Goal: Task Accomplishment & Management: Use online tool/utility

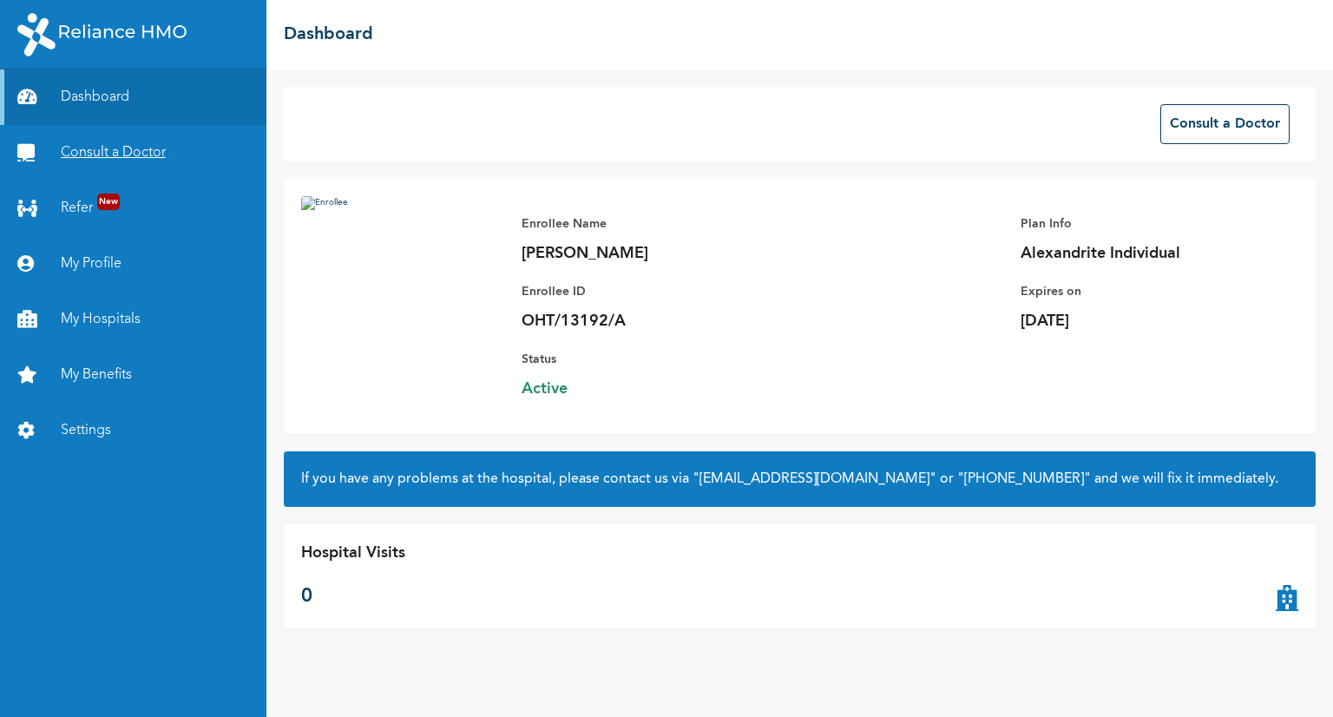
click at [121, 154] on link "Consult a Doctor" at bounding box center [133, 153] width 267 height 56
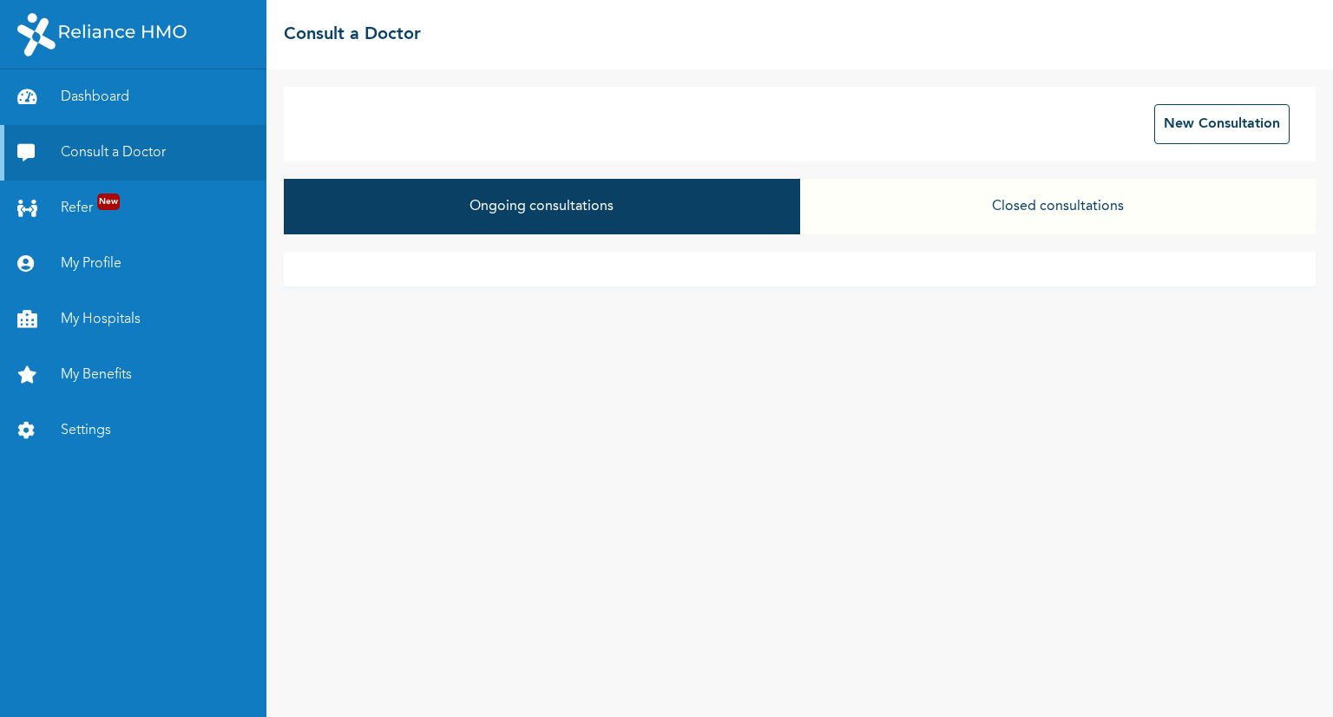
click at [920, 218] on button "Closed consultations" at bounding box center [1058, 207] width 516 height 56
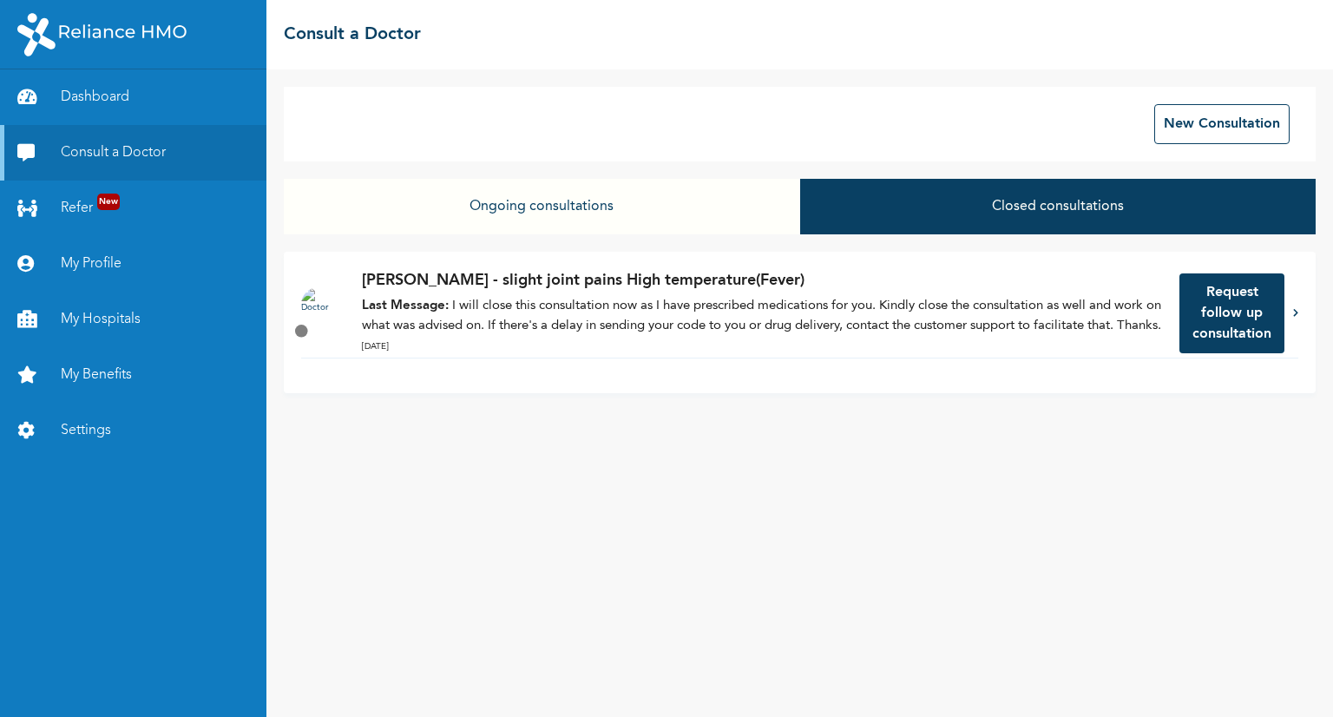
click at [855, 318] on p "Last Message: I will close this consultation now as I have prescribed medicatio…" at bounding box center [762, 316] width 800 height 39
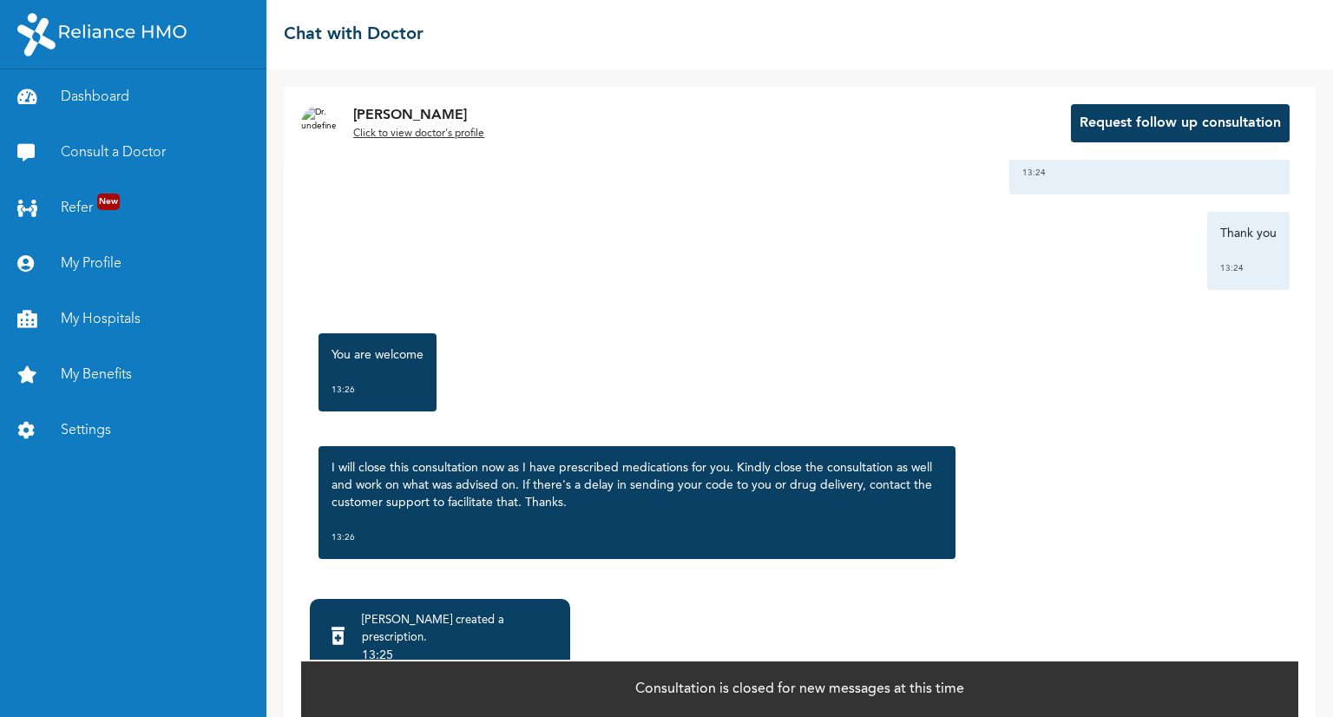
scroll to position [45, 0]
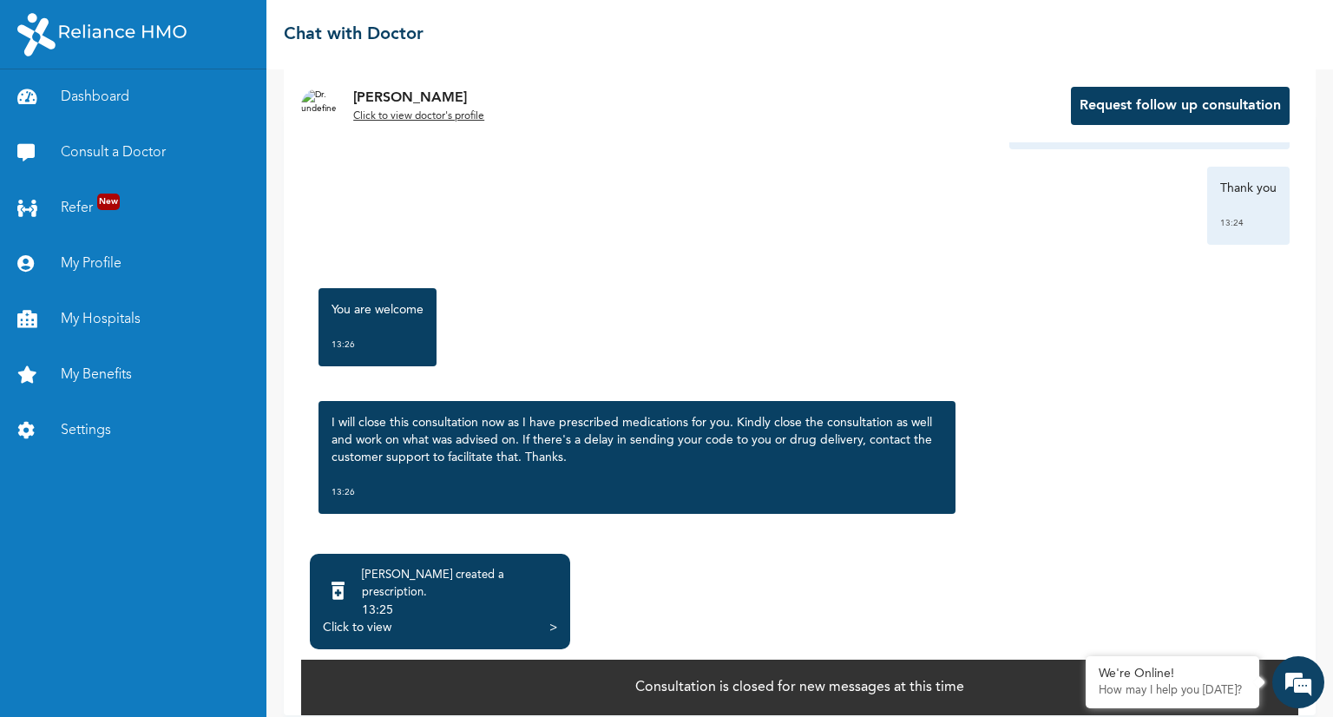
click at [374, 619] on div "Click to view" at bounding box center [357, 627] width 69 height 17
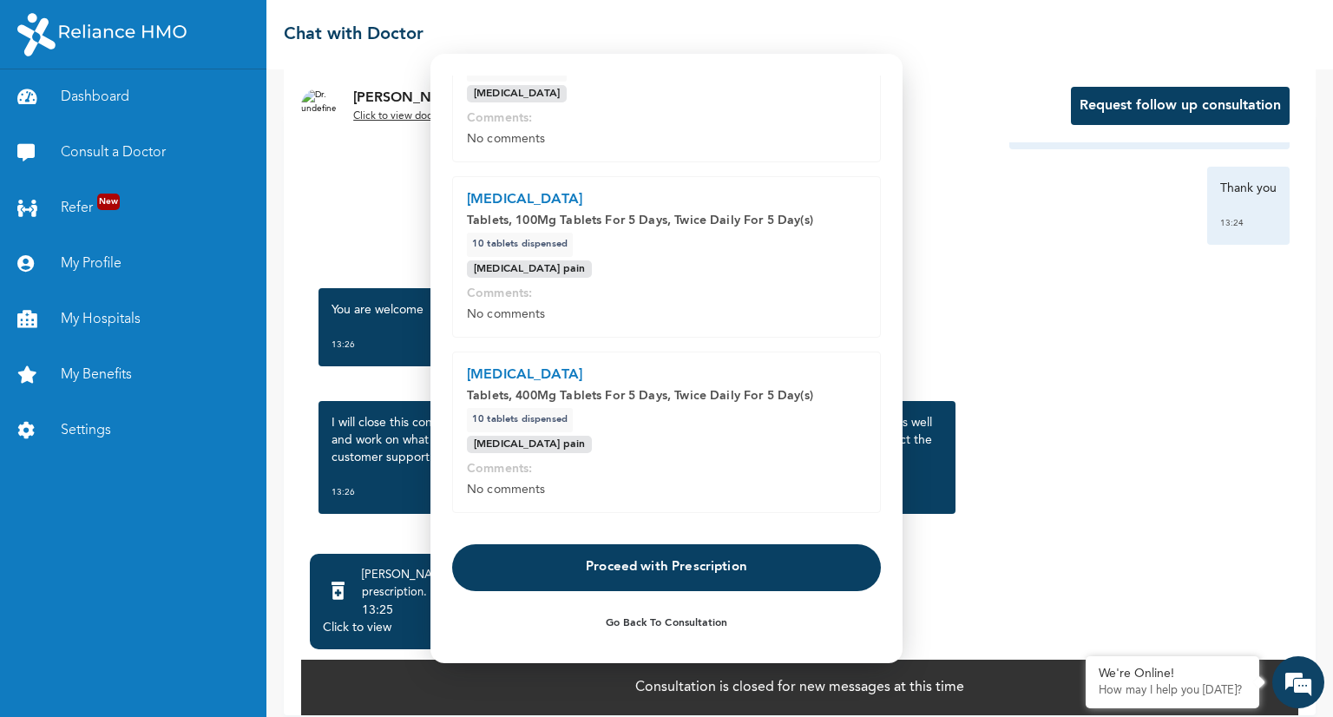
scroll to position [0, 0]
click at [639, 574] on button "Proceed with Prescription" at bounding box center [666, 566] width 429 height 47
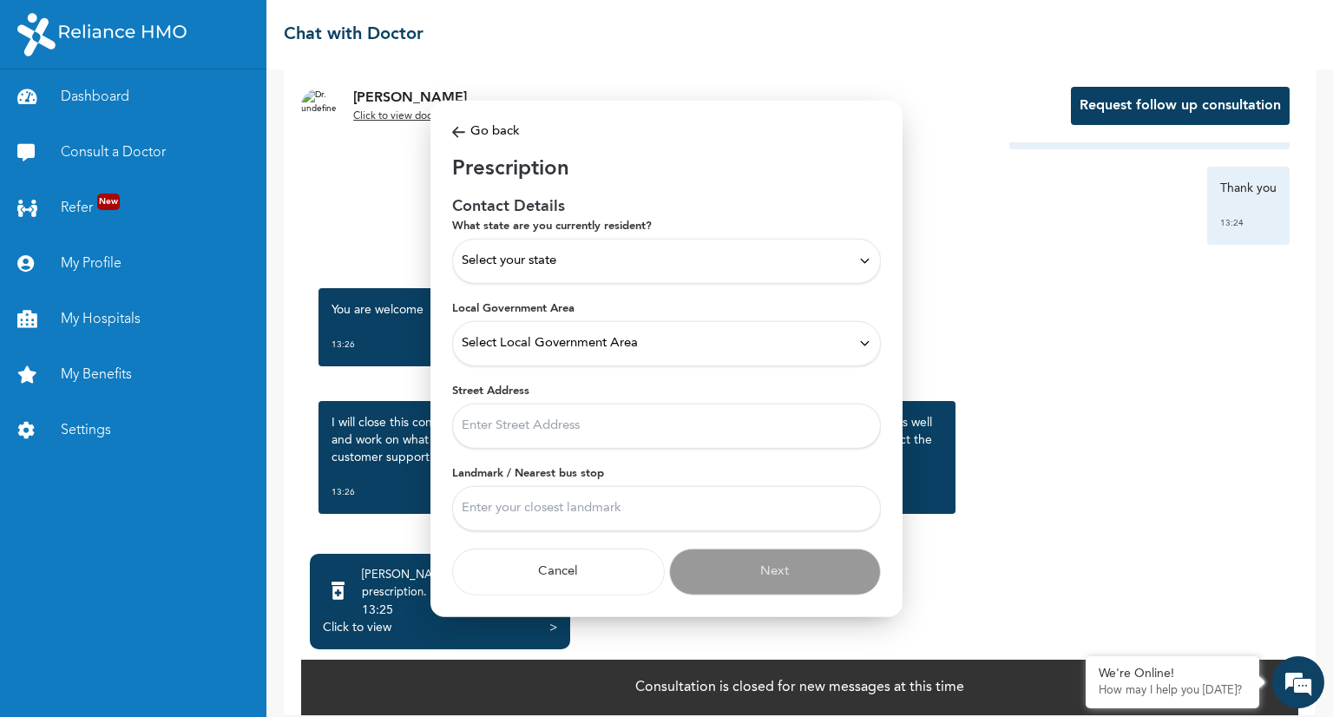
click at [663, 266] on div "Select your state" at bounding box center [667, 260] width 410 height 19
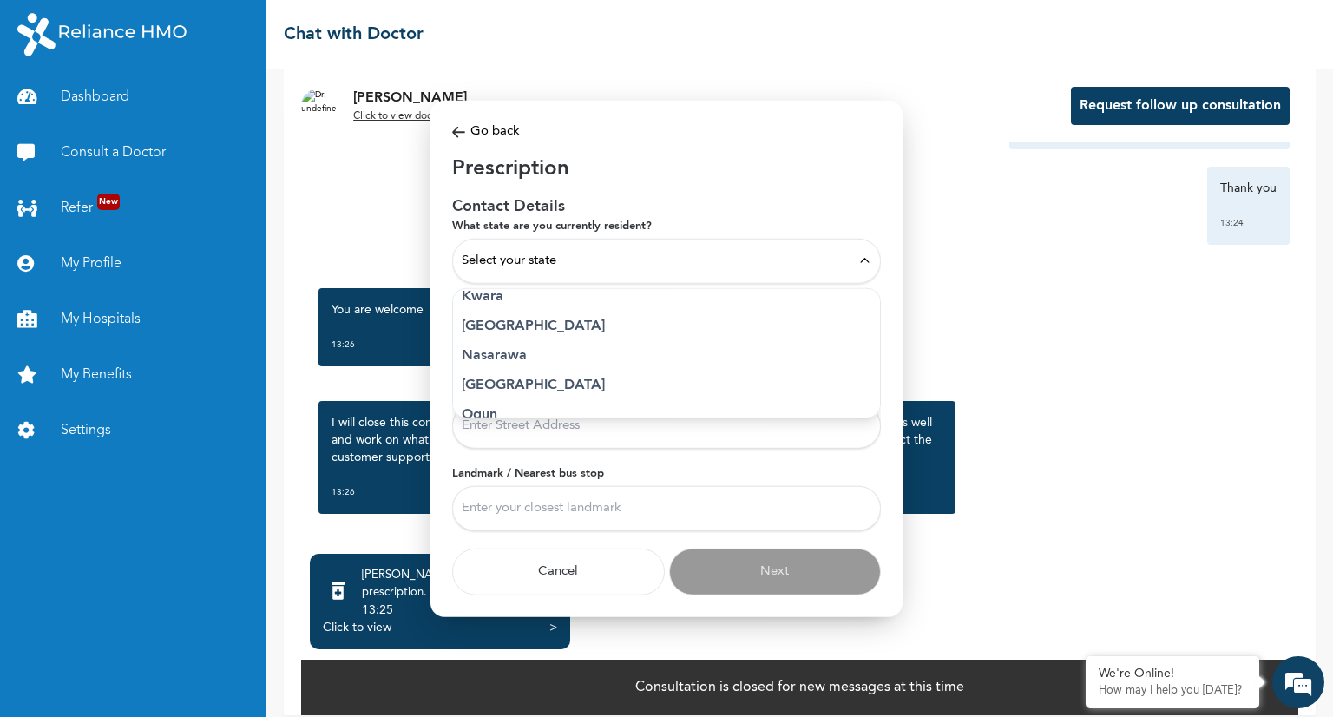
scroll to position [696, 0]
click at [516, 326] on p "Lagos" at bounding box center [667, 323] width 410 height 21
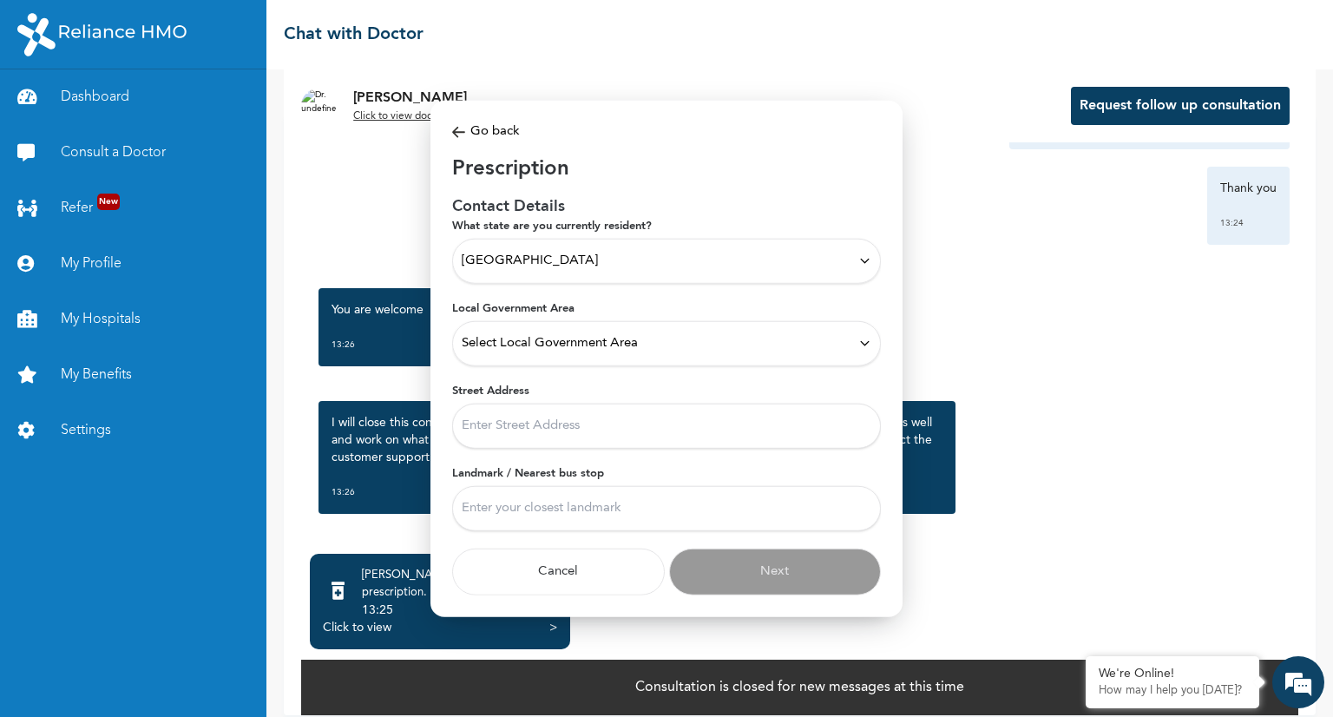
click at [616, 343] on span "Select Local Government Area" at bounding box center [550, 342] width 176 height 19
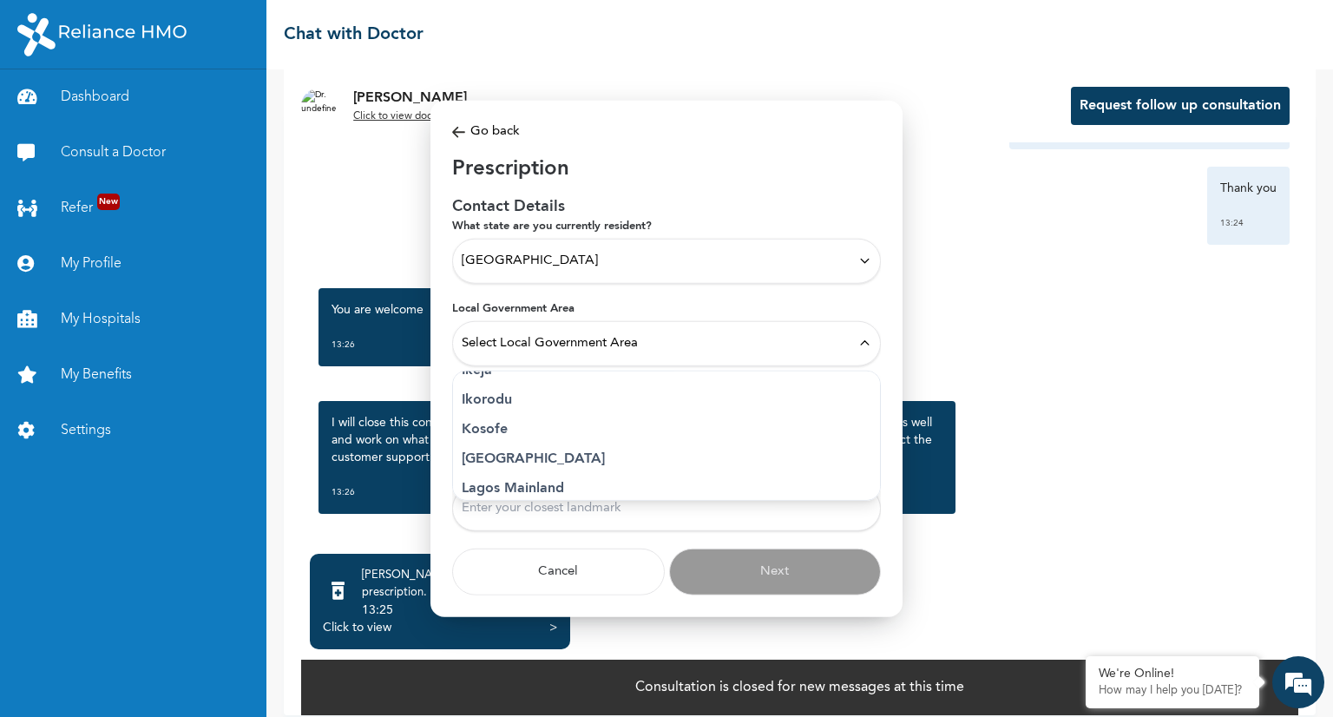
scroll to position [305, 0]
click at [590, 411] on p "Ikorodu" at bounding box center [667, 414] width 410 height 21
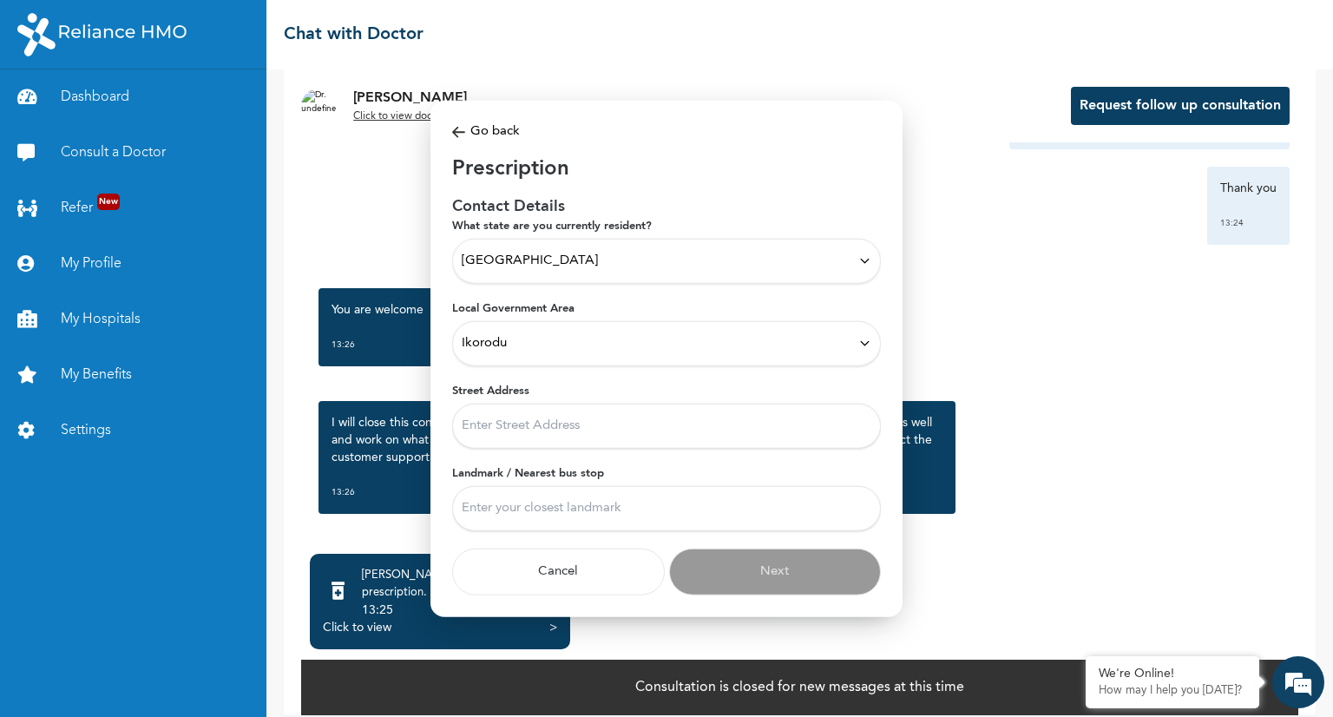
click at [604, 427] on input "Street Address" at bounding box center [666, 425] width 429 height 45
type input "17/19 Omobolaji Avenue, Idera, Odogunyan"
click at [629, 525] on input "Landmark / Nearest bus stop" at bounding box center [666, 507] width 429 height 45
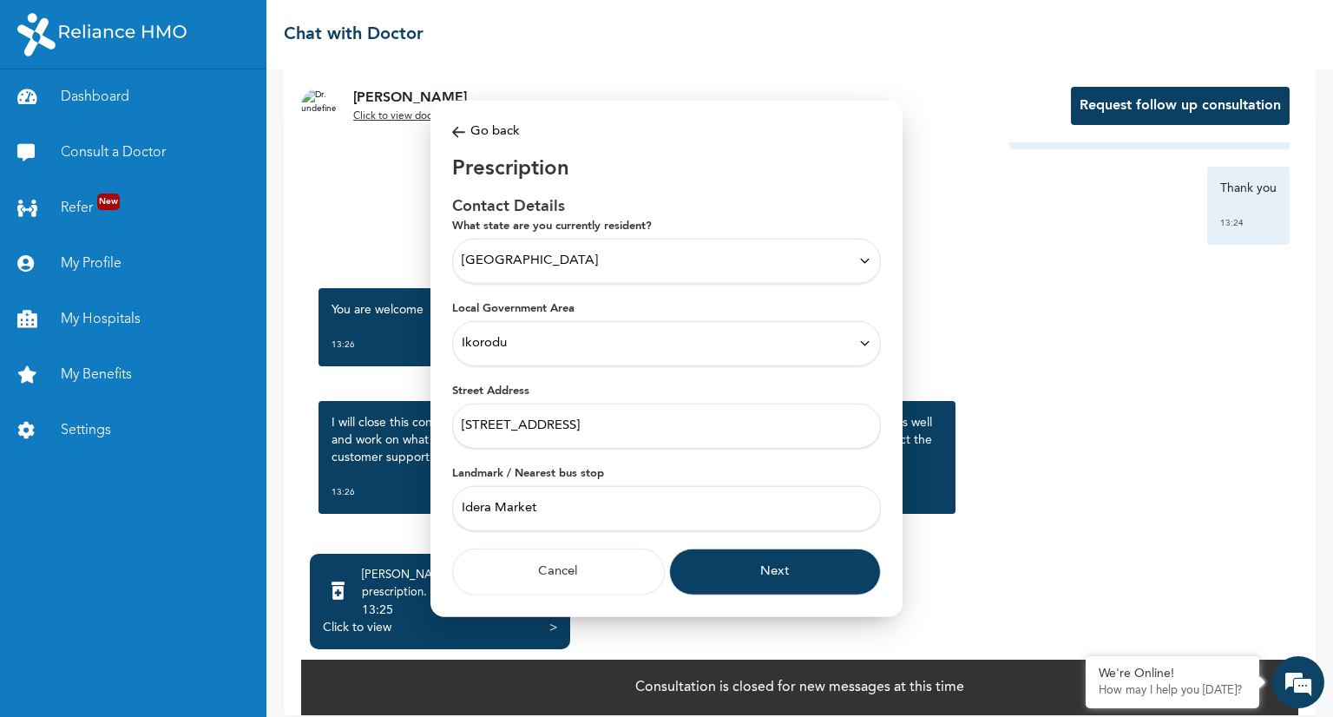
type input "Idera Market"
click at [768, 564] on button "Next" at bounding box center [775, 571] width 213 height 47
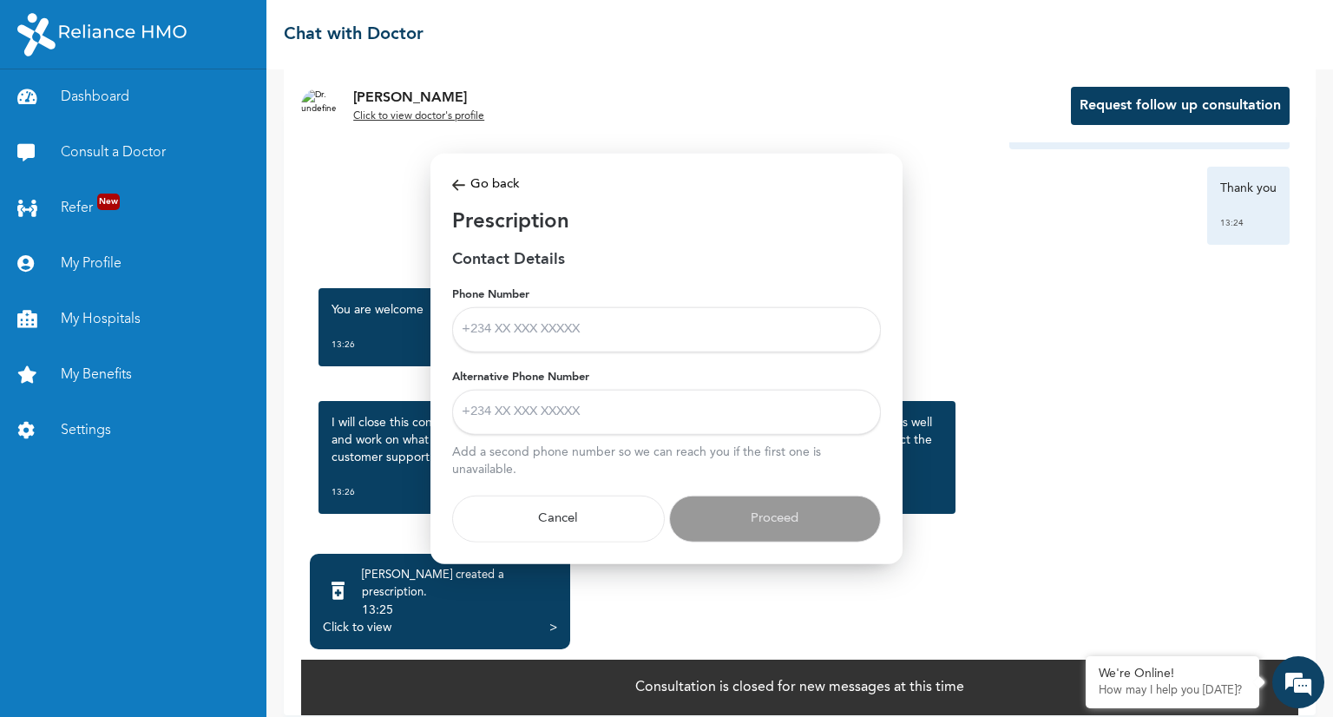
click at [712, 342] on input "Phone Number" at bounding box center [666, 328] width 429 height 45
type input "+2348132210524"
click at [680, 414] on input "Alternative Phone Number" at bounding box center [666, 411] width 429 height 45
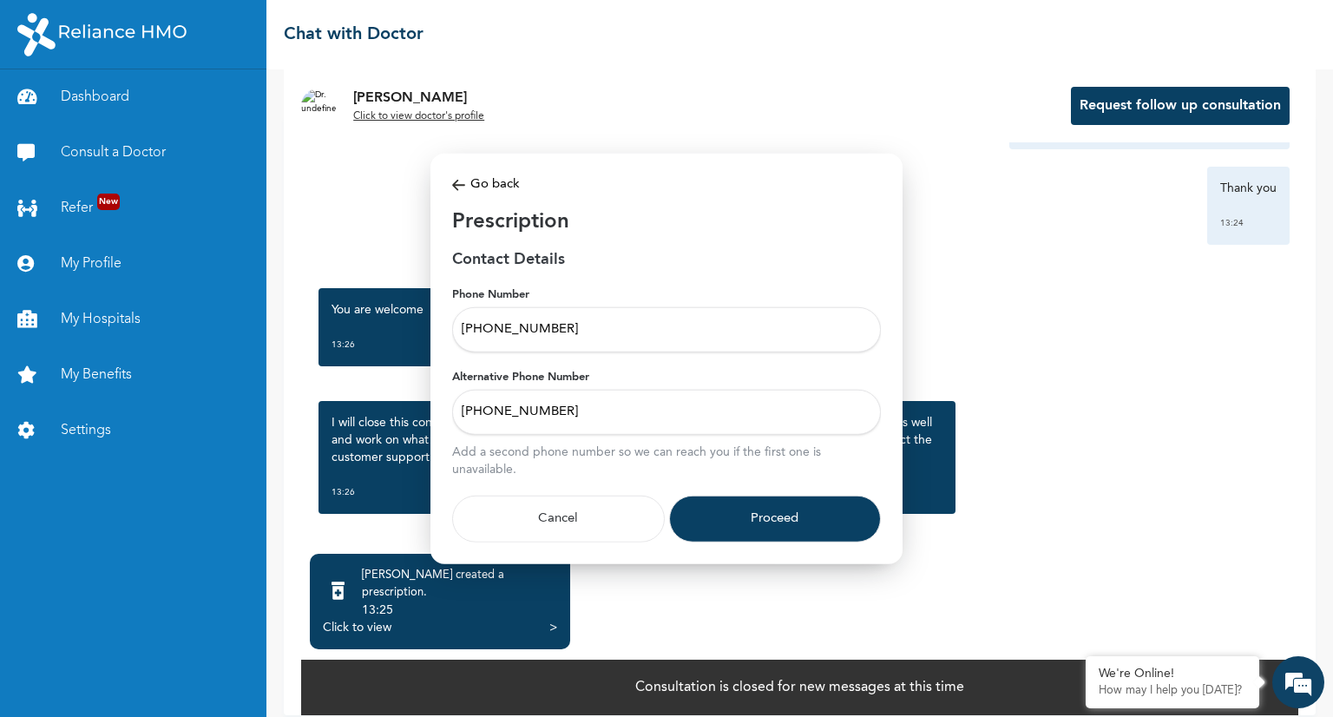
type input "+2349153591189"
click at [754, 510] on button "Proceed" at bounding box center [775, 518] width 213 height 47
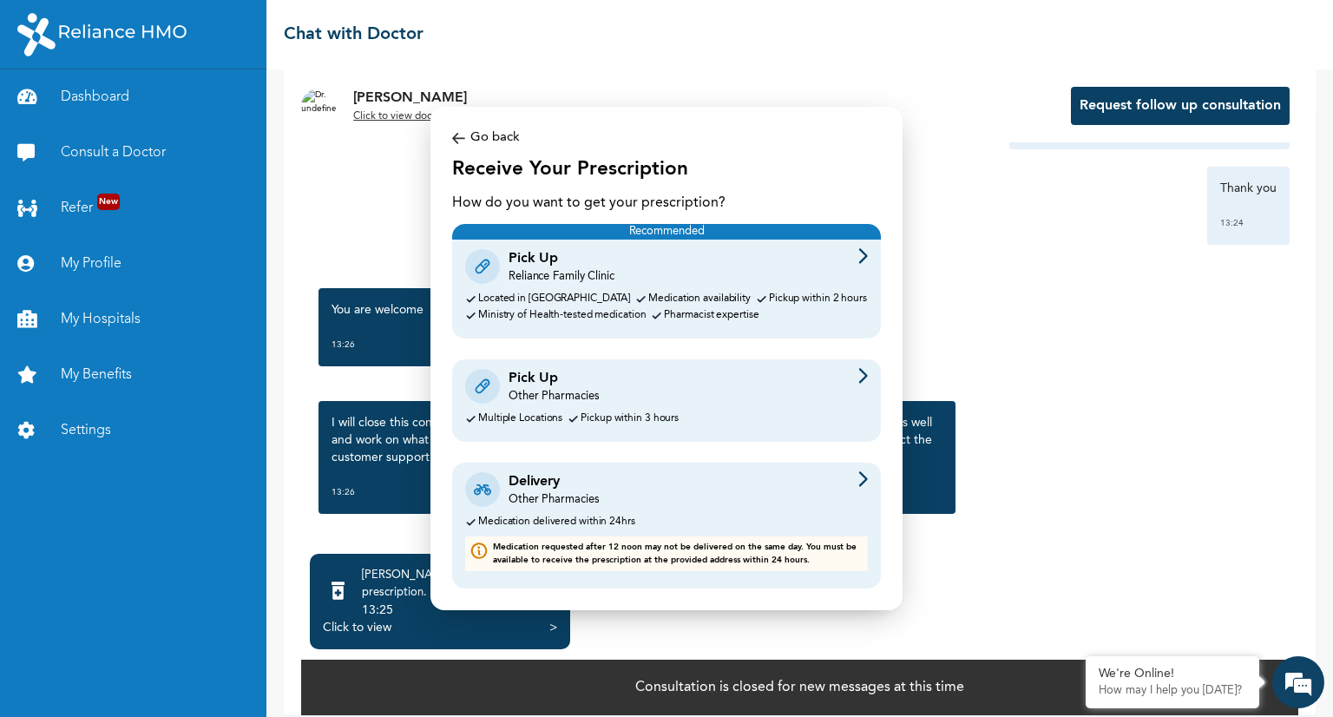
click at [737, 484] on div "Delivery Other Pharmacies" at bounding box center [666, 489] width 403 height 36
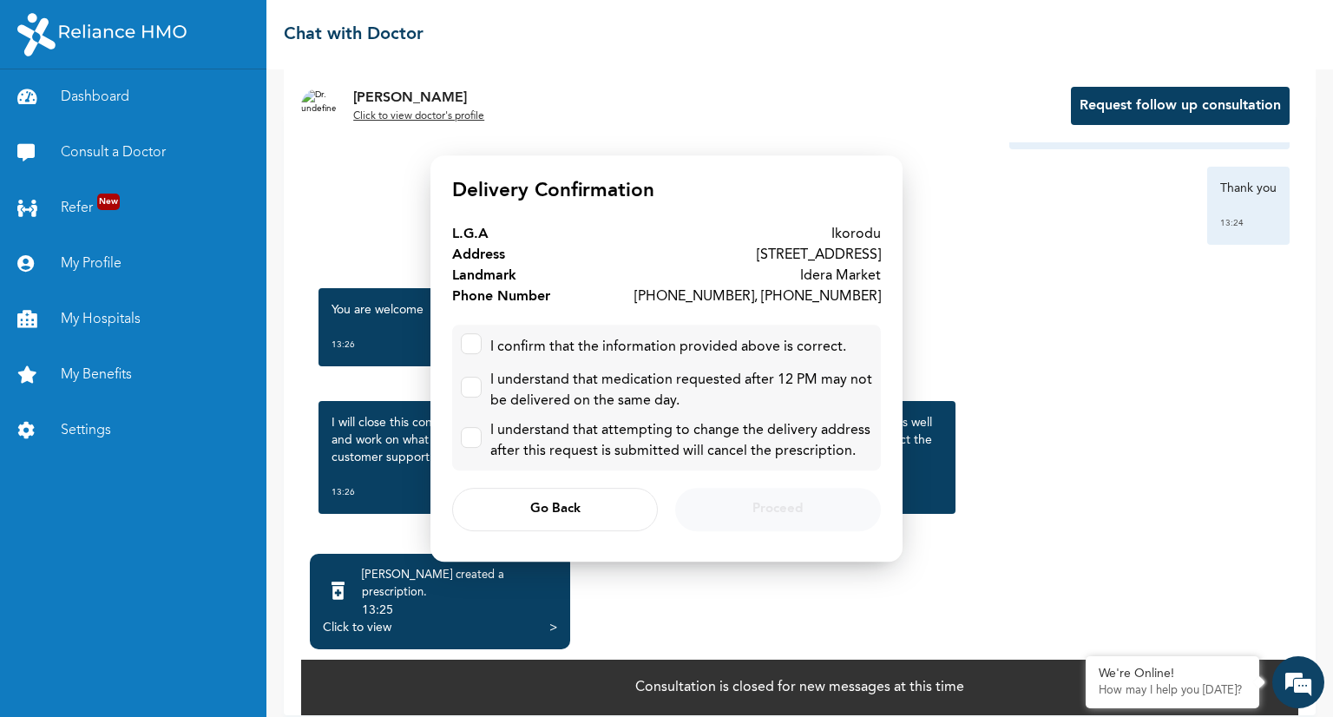
click at [589, 337] on div "I confirm that the information provided above is correct." at bounding box center [669, 347] width 356 height 21
click at [549, 346] on div "I confirm that the information provided above is correct." at bounding box center [669, 347] width 356 height 21
click at [471, 353] on label at bounding box center [471, 343] width 21 height 21
click at [471, 346] on input "checkbox" at bounding box center [467, 339] width 11 height 11
checkbox input "true"
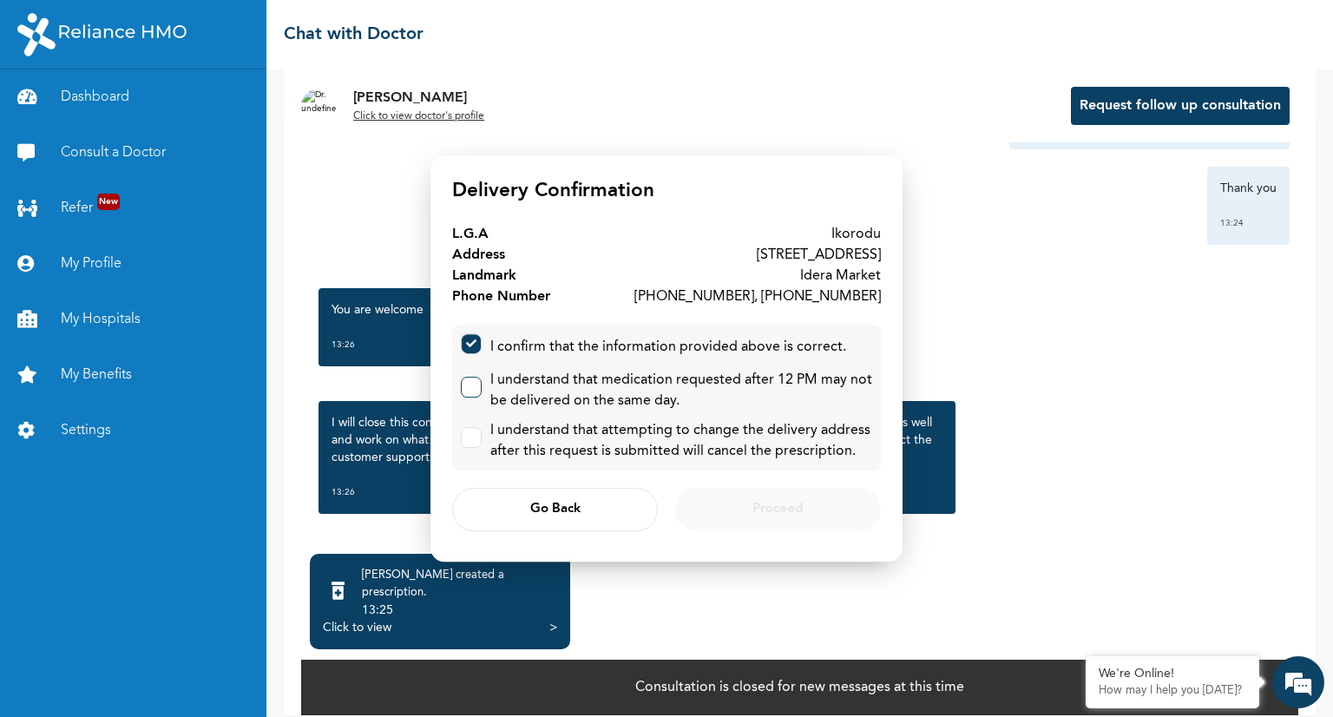
click at [473, 386] on label at bounding box center [471, 387] width 21 height 21
click at [473, 386] on input "checkbox" at bounding box center [467, 383] width 11 height 11
checkbox input "true"
click at [473, 442] on label at bounding box center [471, 437] width 21 height 21
click at [473, 439] on input "checkbox" at bounding box center [467, 433] width 11 height 11
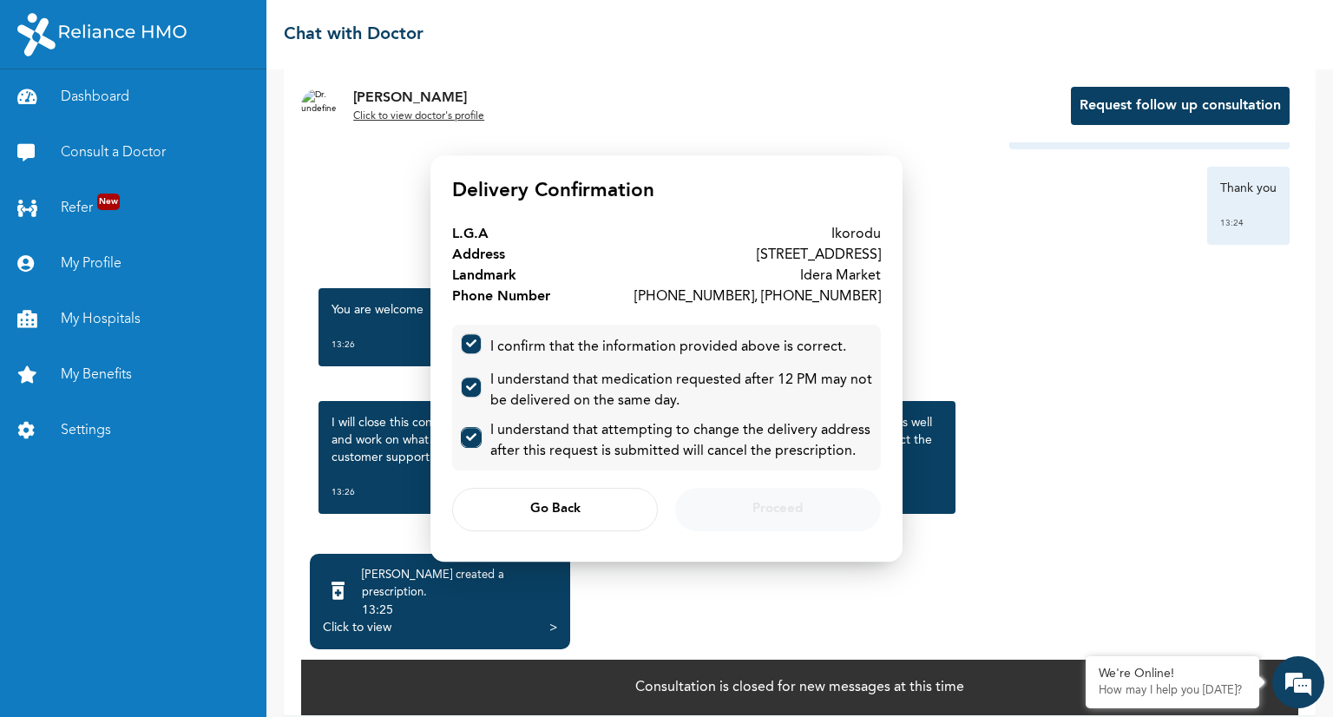
checkbox input "true"
click at [804, 514] on button "Proceed" at bounding box center [778, 509] width 206 height 43
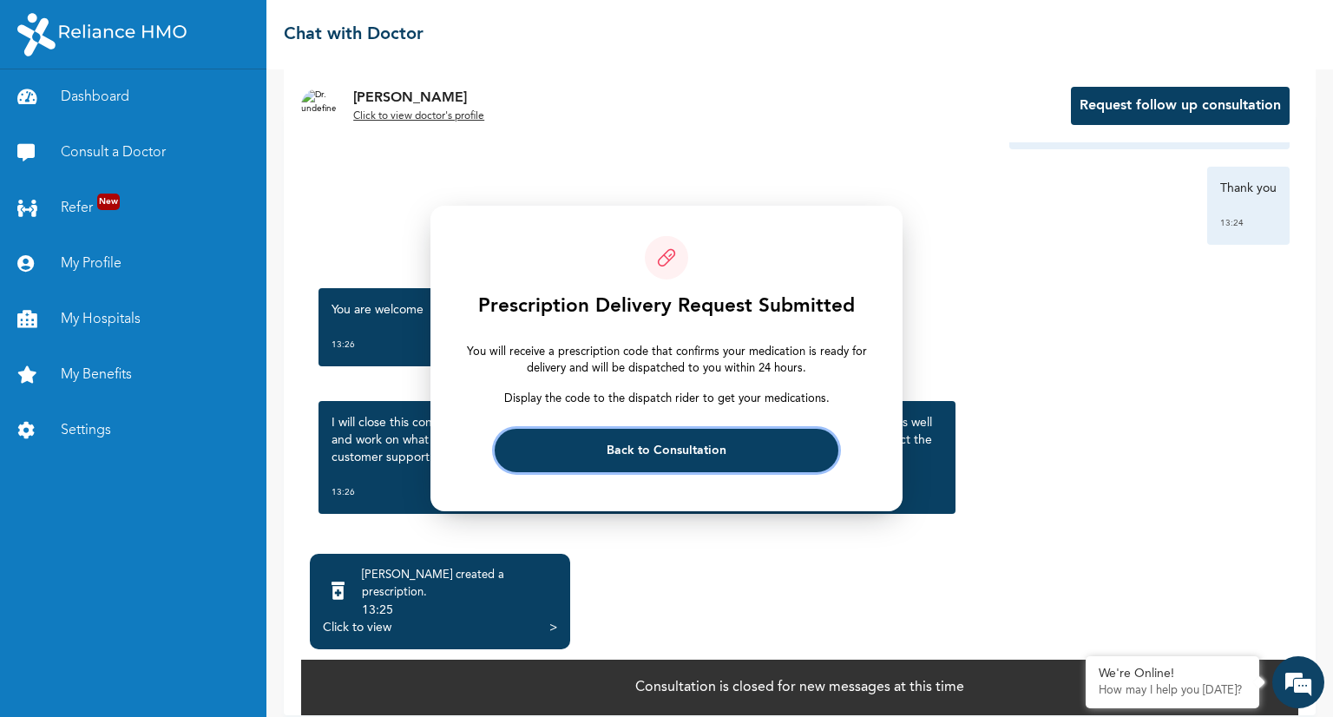
click at [650, 451] on span "Back to Consultation" at bounding box center [667, 450] width 120 height 11
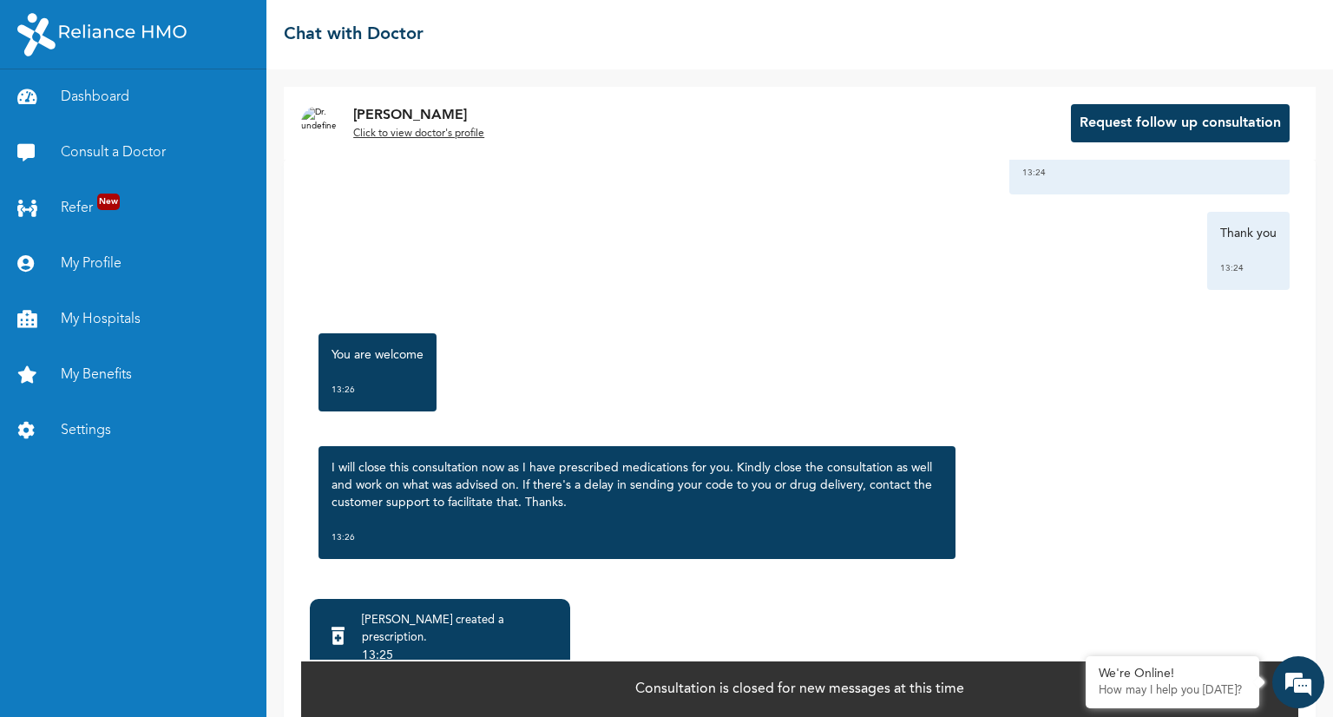
scroll to position [62, 0]
